Goal: Navigation & Orientation: Find specific page/section

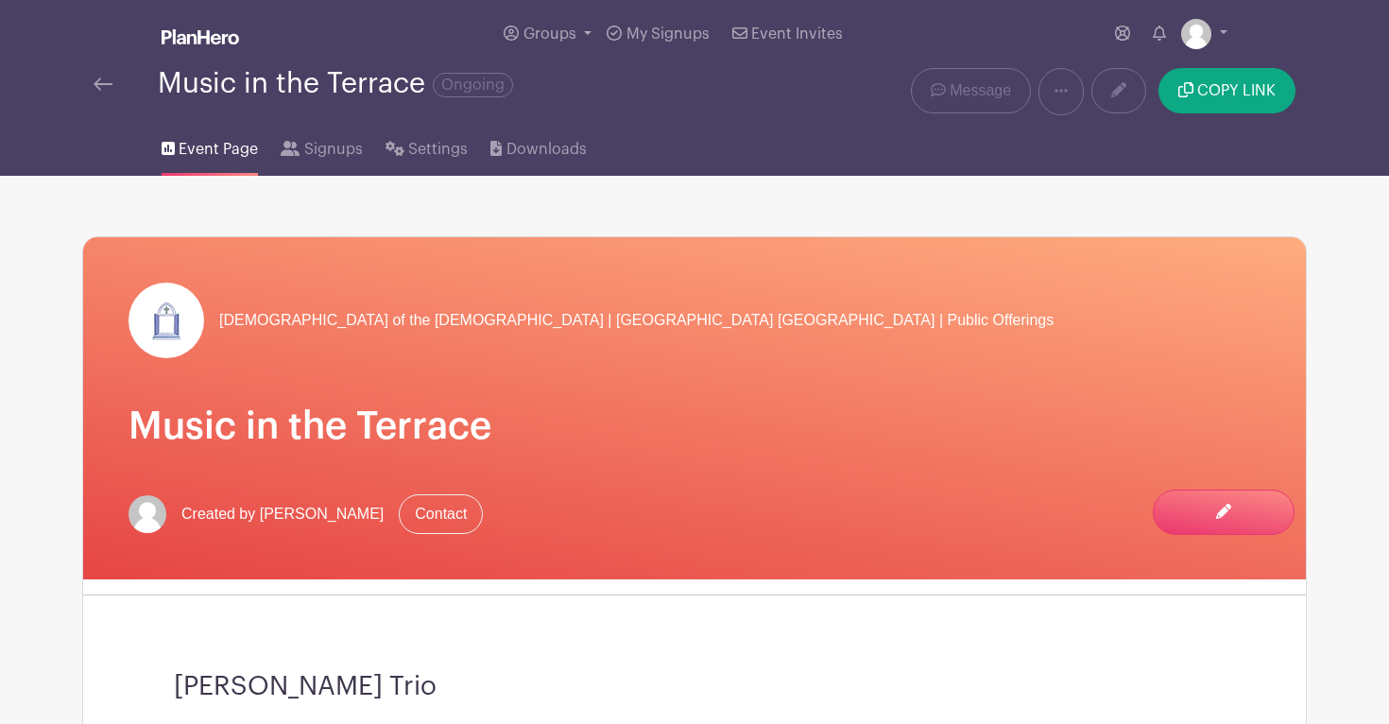
click at [187, 40] on img at bounding box center [200, 36] width 77 height 15
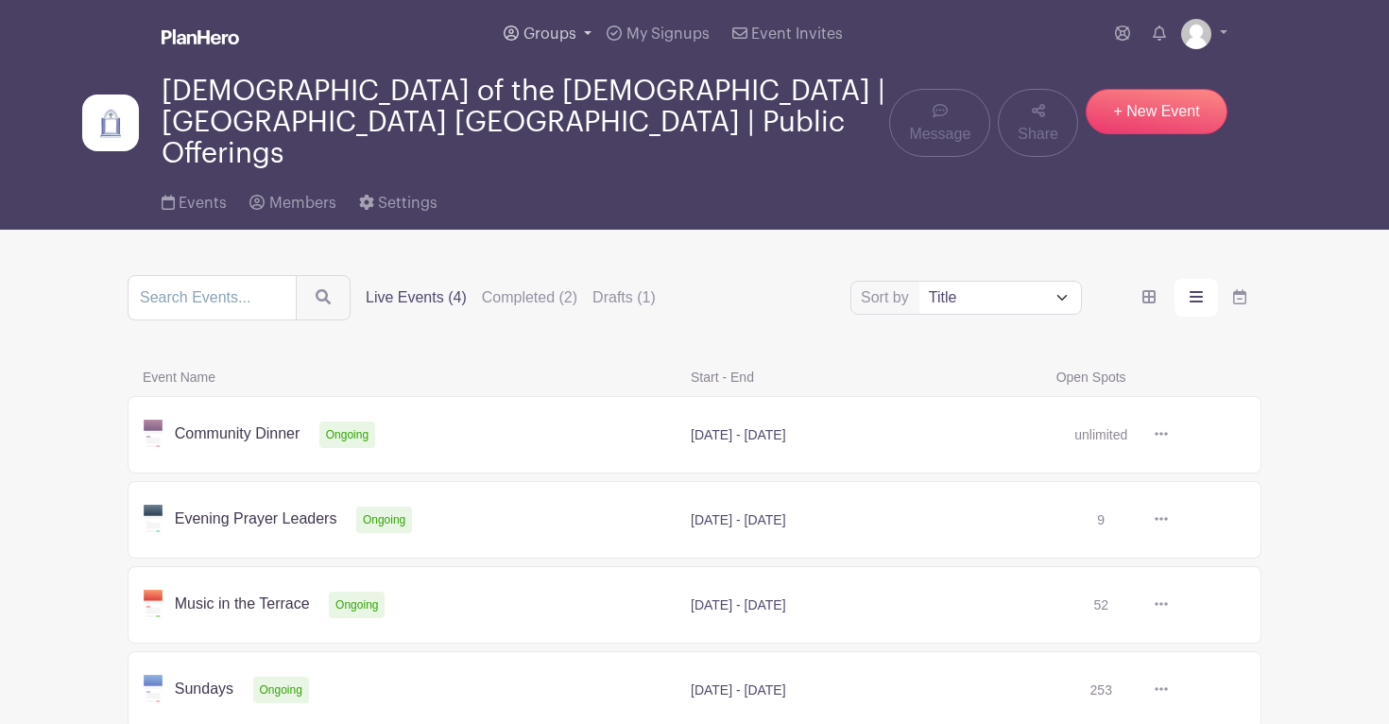
click at [575, 43] on link "Groups" at bounding box center [547, 34] width 103 height 68
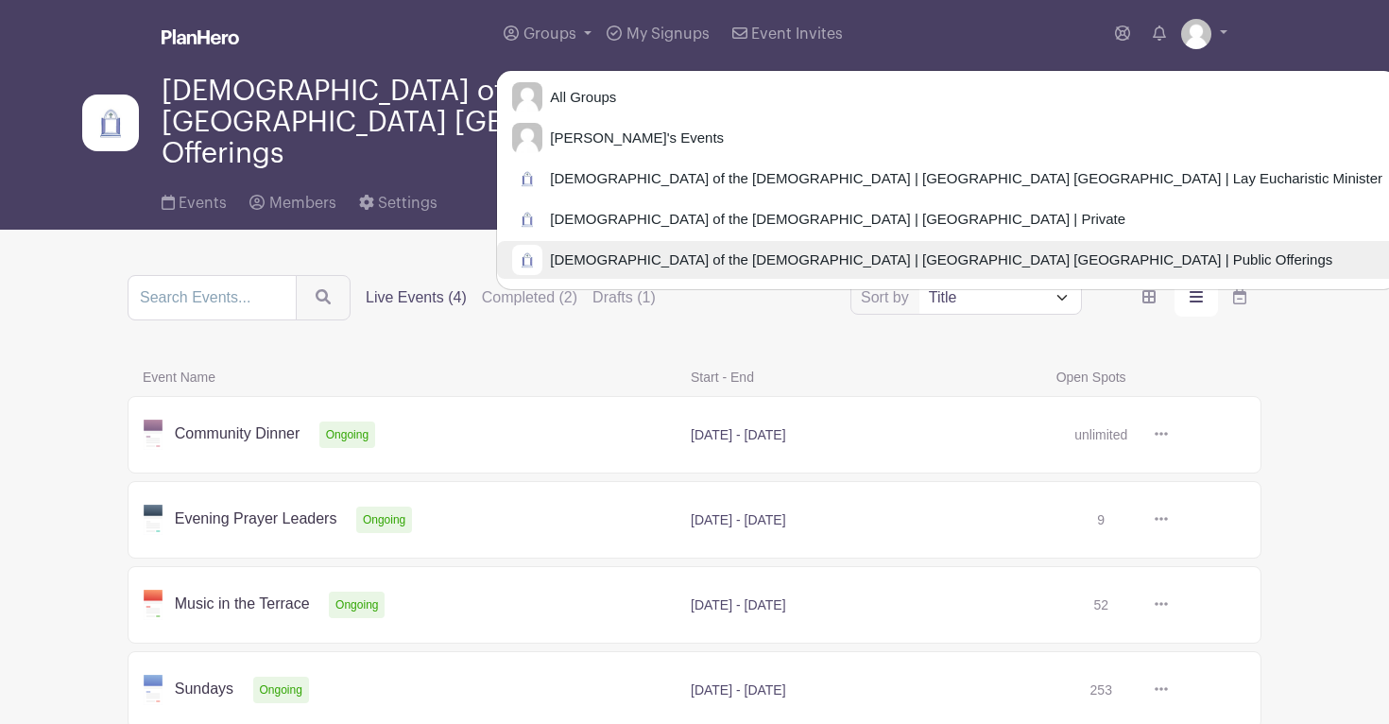
click at [645, 262] on span "[DEMOGRAPHIC_DATA] of the [DEMOGRAPHIC_DATA] | [GEOGRAPHIC_DATA] [GEOGRAPHIC_DA…" at bounding box center [937, 260] width 790 height 22
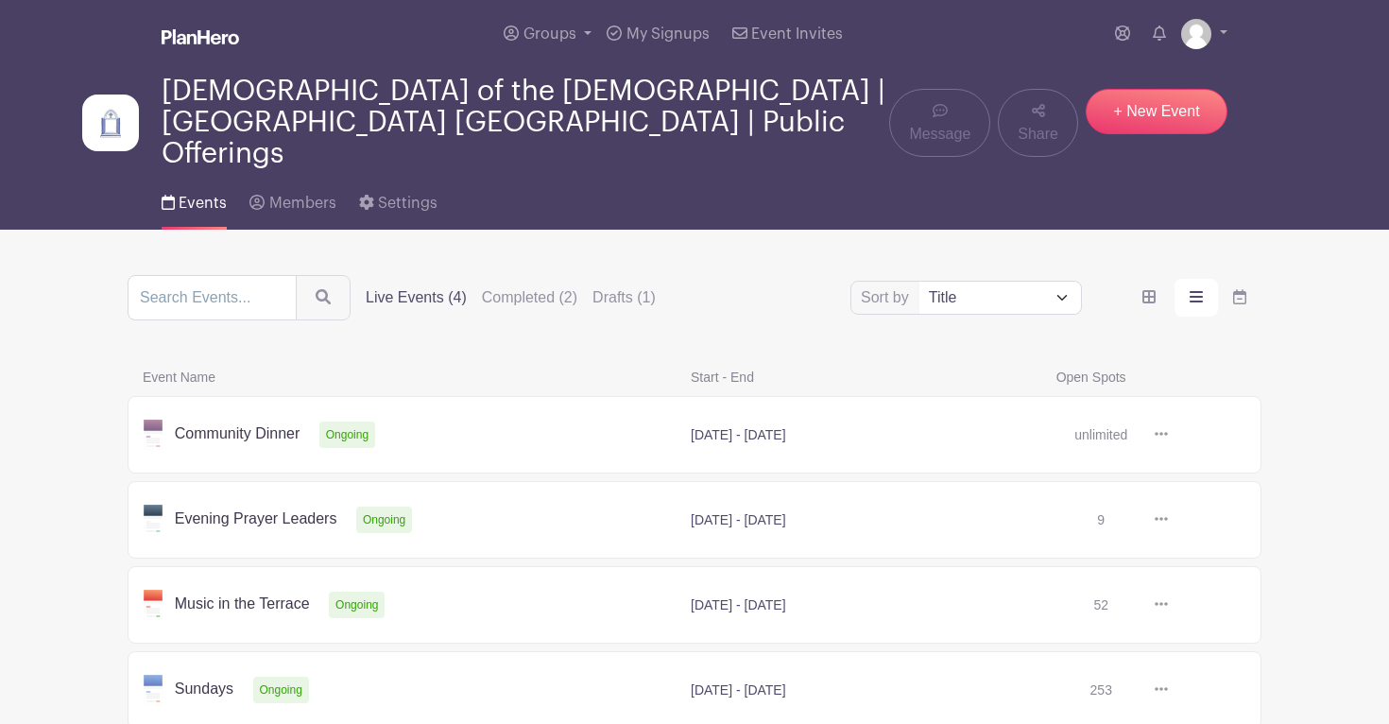
click at [1168, 435] on link at bounding box center [1168, 435] width 0 height 0
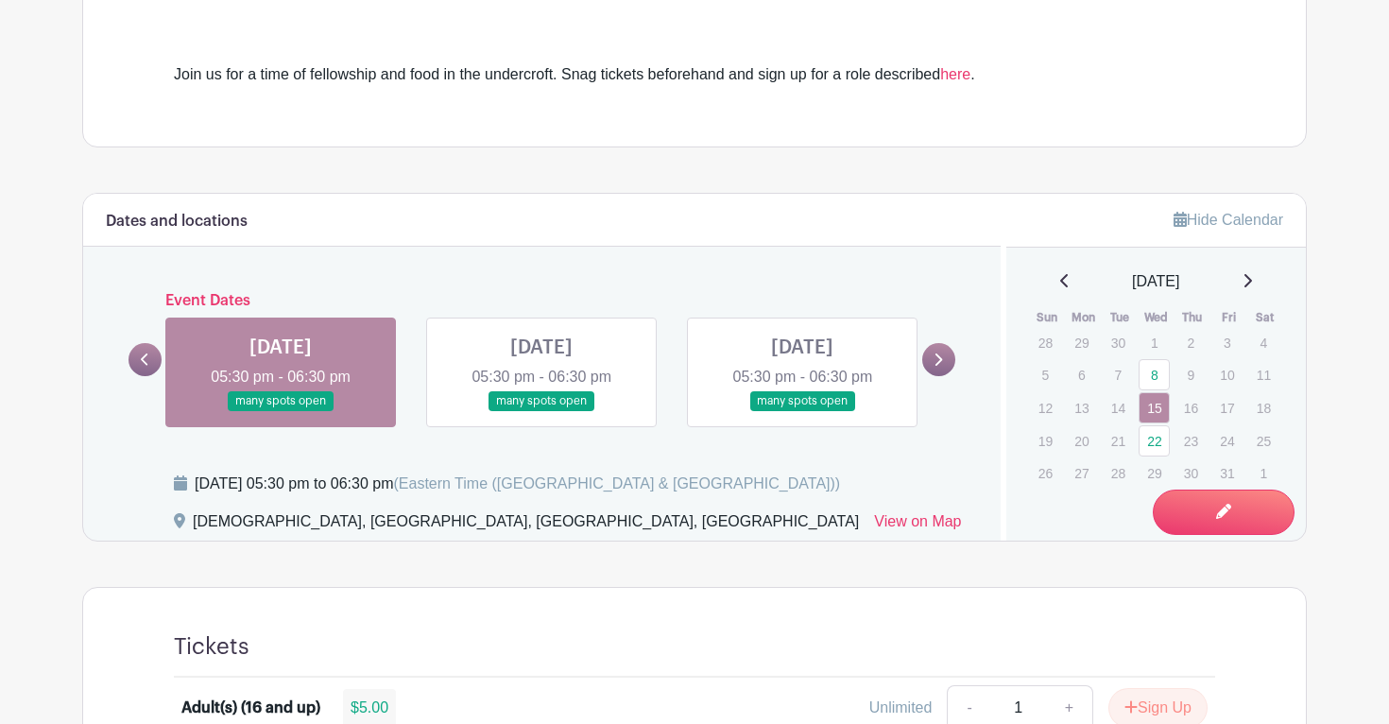
scroll to position [696, 0]
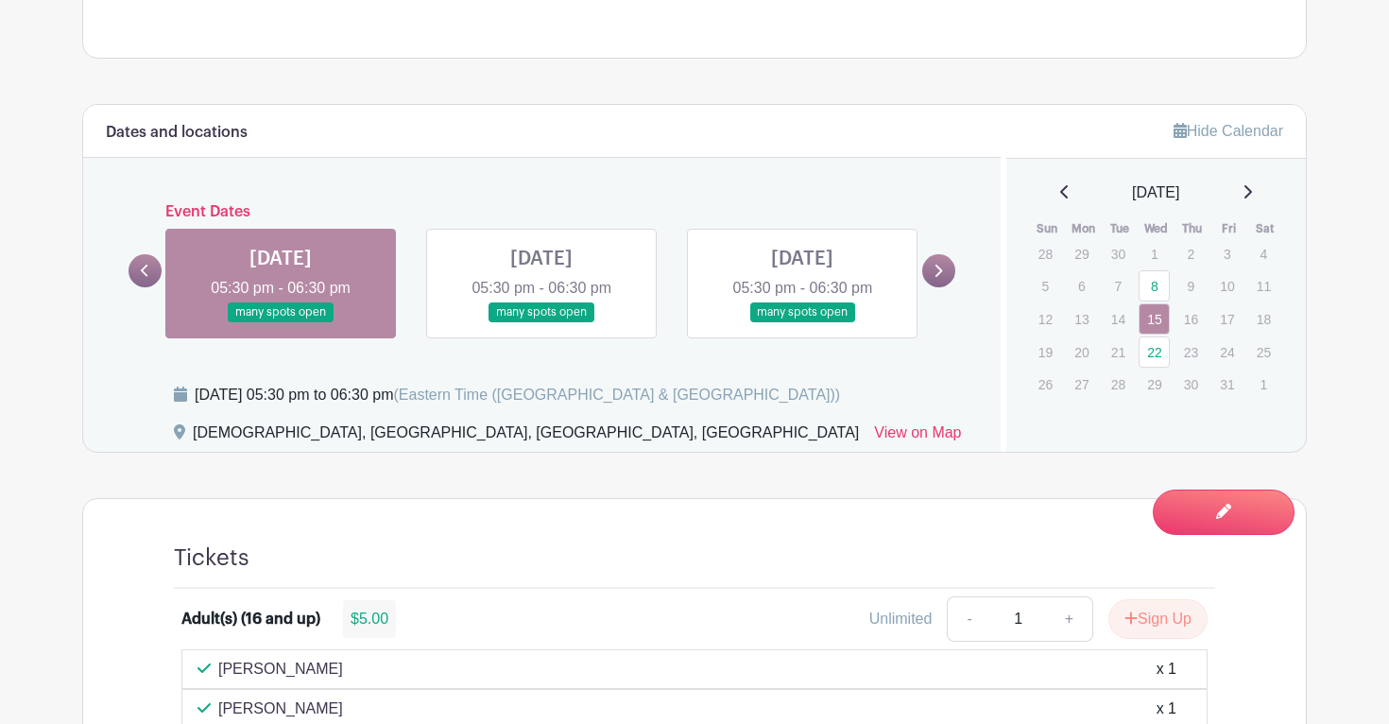
click at [930, 270] on link at bounding box center [938, 270] width 33 height 33
